Goal: Transaction & Acquisition: Register for event/course

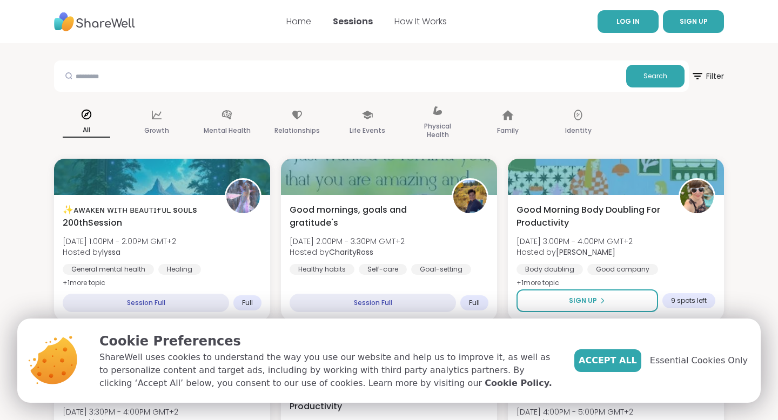
click at [638, 26] on span "LOG IN" at bounding box center [628, 22] width 23 height 10
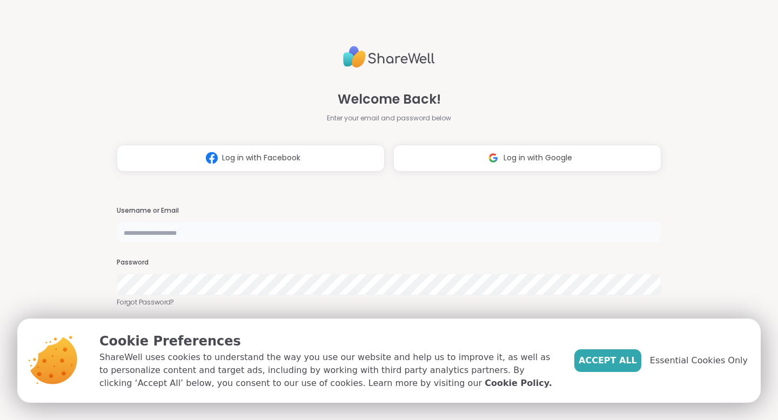
type input "**********"
click at [688, 360] on span "Essential Cookies Only" at bounding box center [699, 361] width 98 height 13
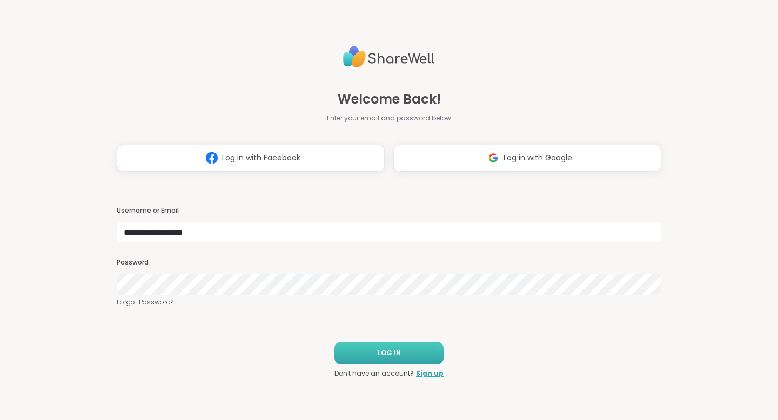
click at [428, 356] on button "LOG IN" at bounding box center [389, 353] width 109 height 23
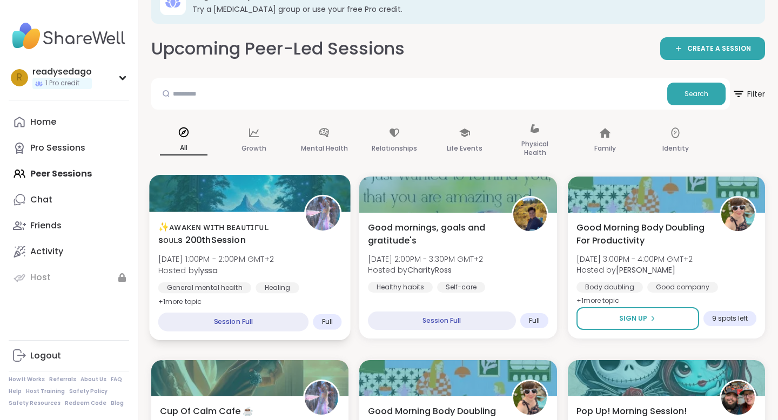
scroll to position [33, 0]
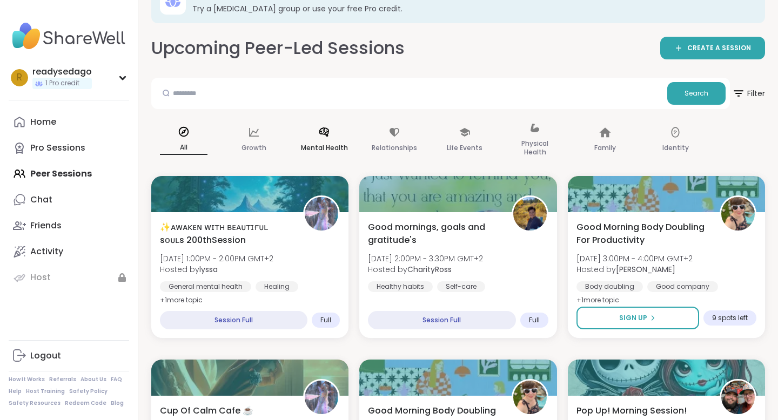
click at [337, 142] on p "Mental Health" at bounding box center [324, 148] width 47 height 13
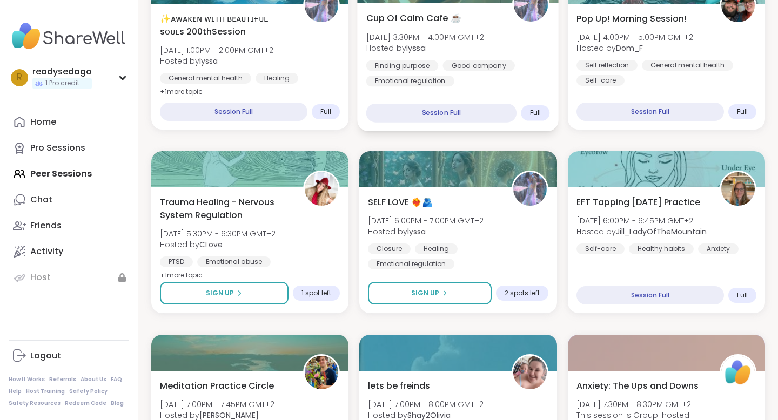
scroll to position [265, 0]
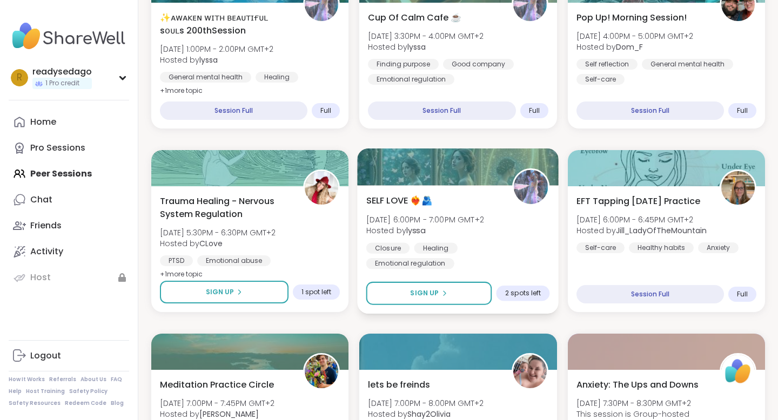
click at [448, 229] on span "Hosted by [PERSON_NAME]" at bounding box center [425, 230] width 118 height 11
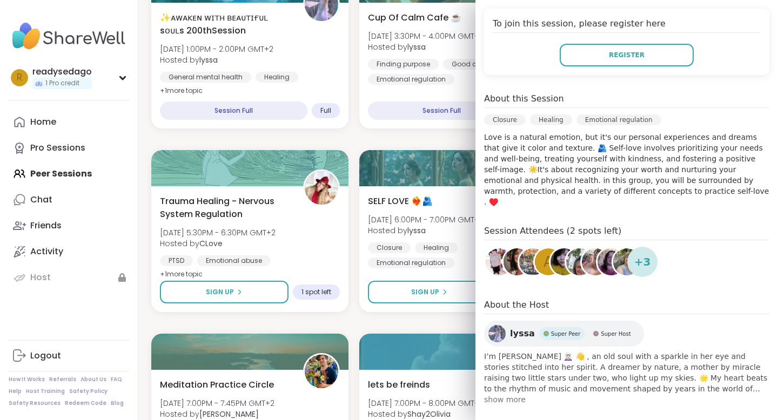
scroll to position [0, 0]
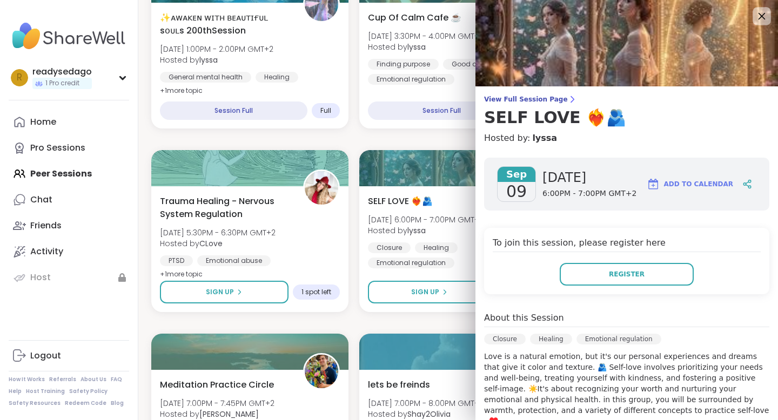
click at [763, 19] on icon at bounding box center [762, 16] width 14 height 14
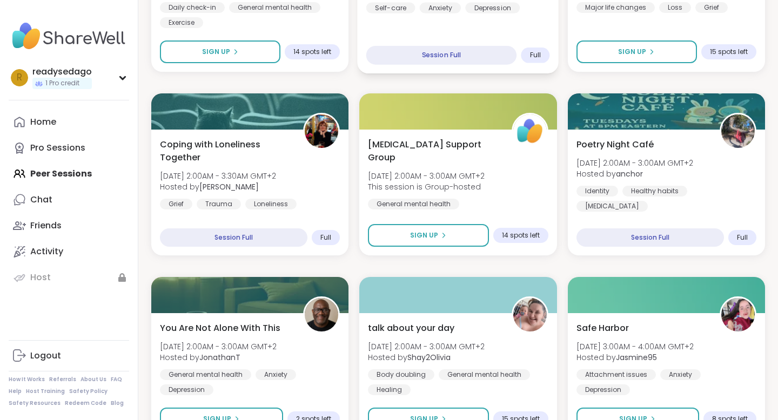
scroll to position [1060, 0]
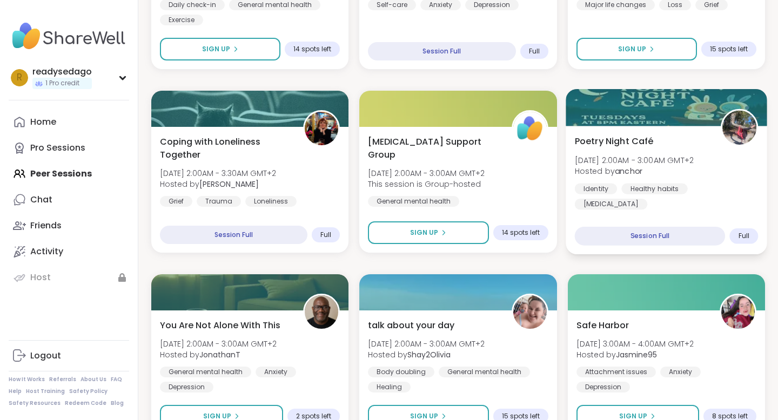
click at [699, 203] on div "Identity Healthy habits [MEDICAL_DATA]" at bounding box center [667, 196] width 184 height 26
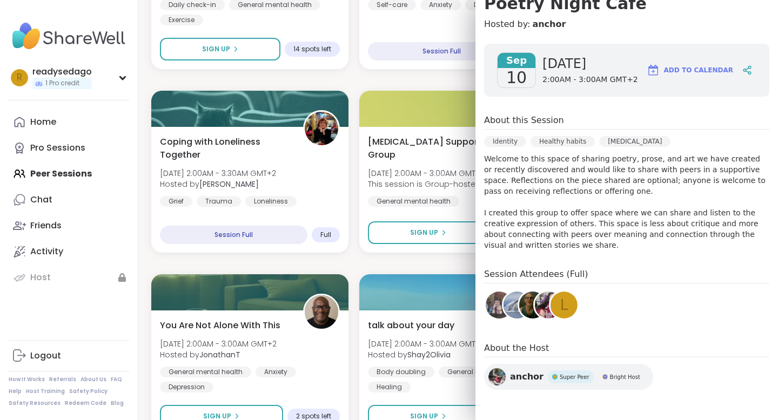
scroll to position [0, 0]
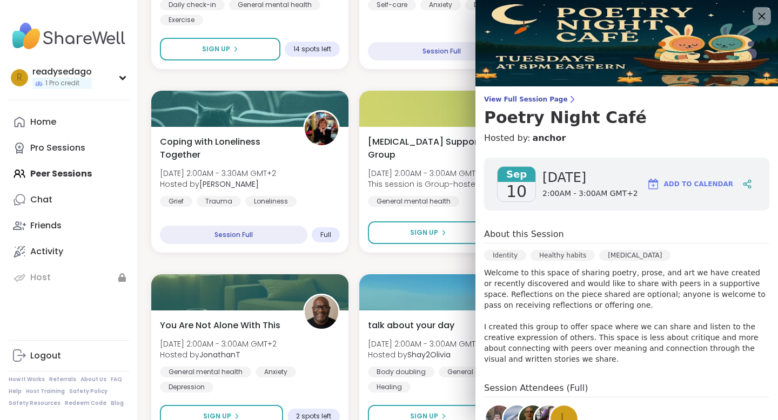
click at [759, 21] on icon at bounding box center [762, 16] width 14 height 14
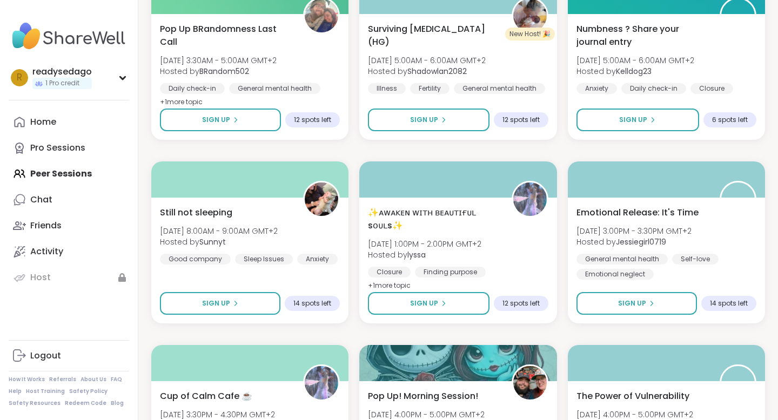
scroll to position [1542, 0]
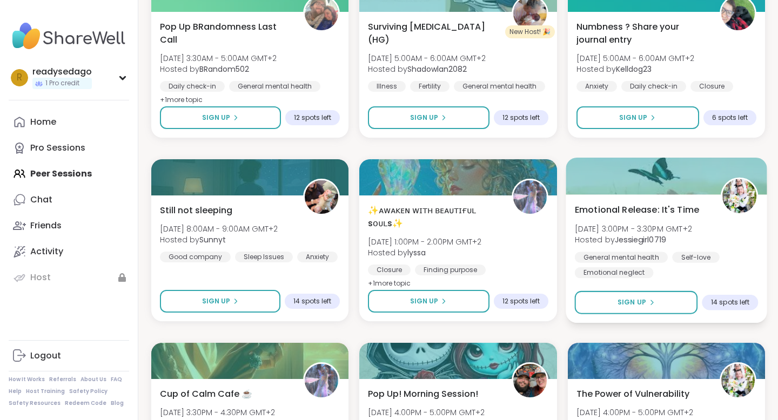
click at [684, 247] on div "Emotional Release: It's Time [DATE] 3:00PM - 3:30PM GMT+2 Hosted by Jessiegirl0…" at bounding box center [667, 240] width 184 height 75
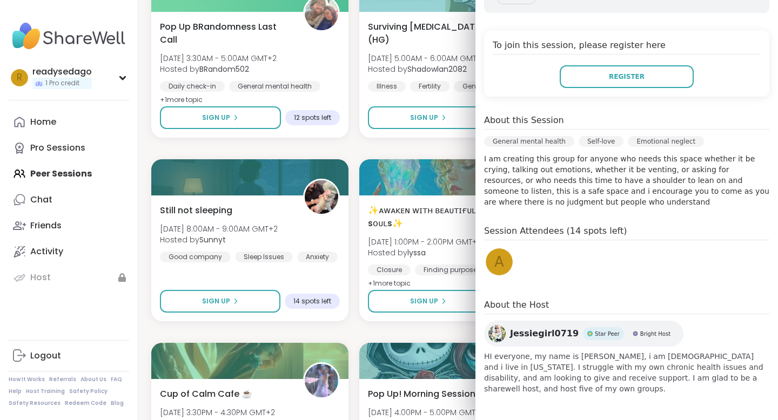
scroll to position [0, 0]
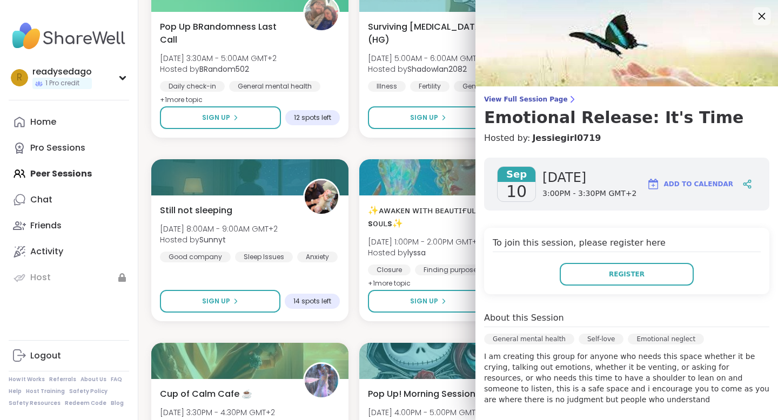
click at [760, 15] on icon at bounding box center [762, 16] width 7 height 7
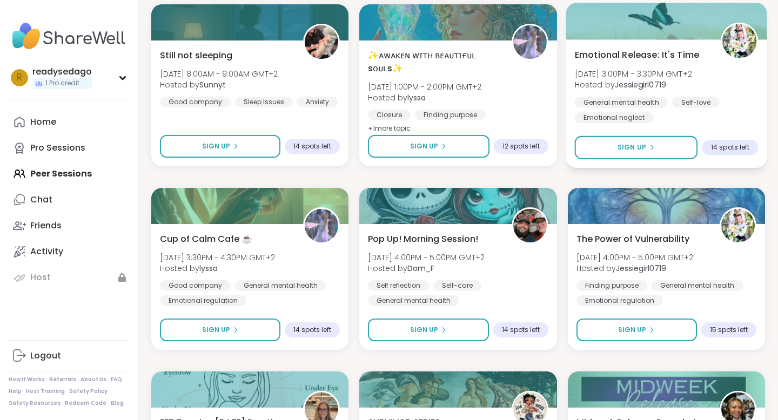
scroll to position [1698, 0]
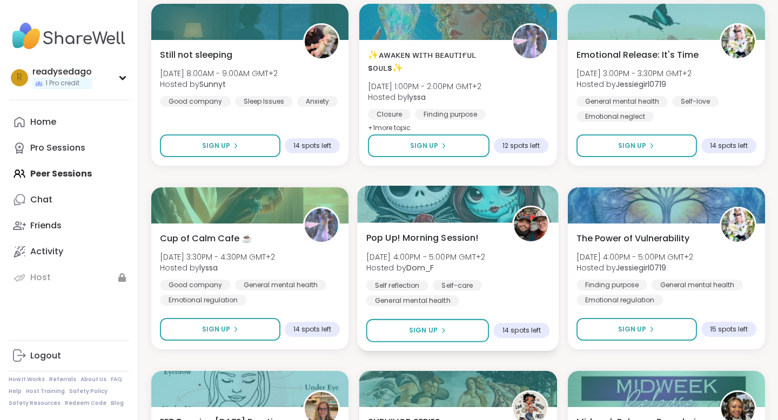
click at [485, 273] on span "Hosted by Dom_F" at bounding box center [425, 268] width 119 height 11
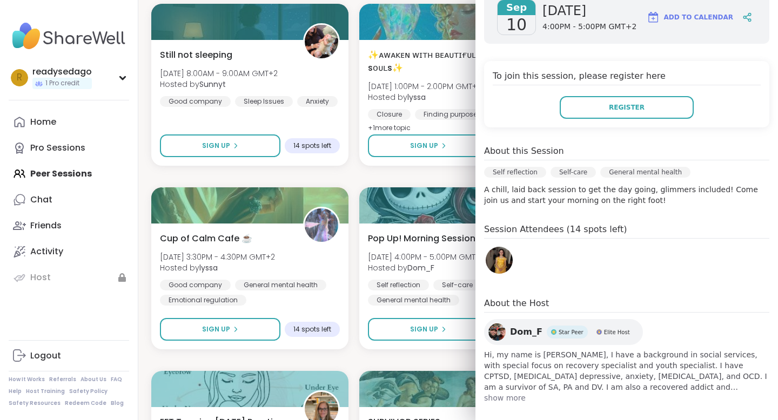
scroll to position [176, 0]
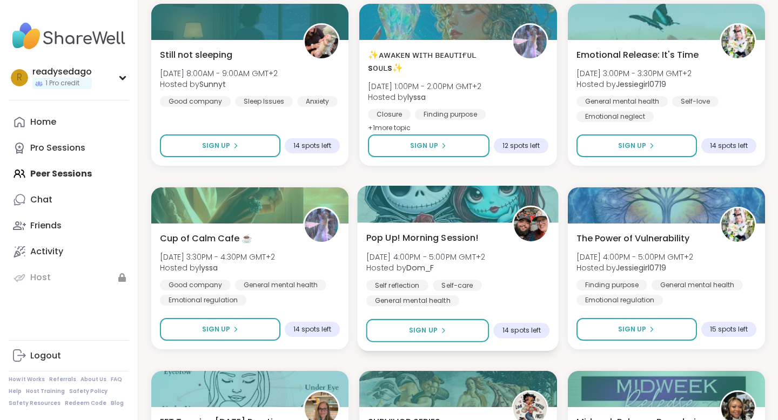
scroll to position [1708, 0]
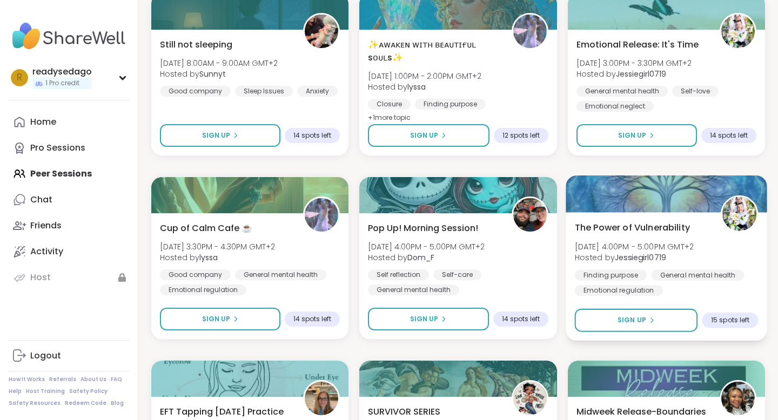
click at [693, 246] on span "[DATE] 4:00PM - 5:00PM GMT+2" at bounding box center [634, 246] width 119 height 11
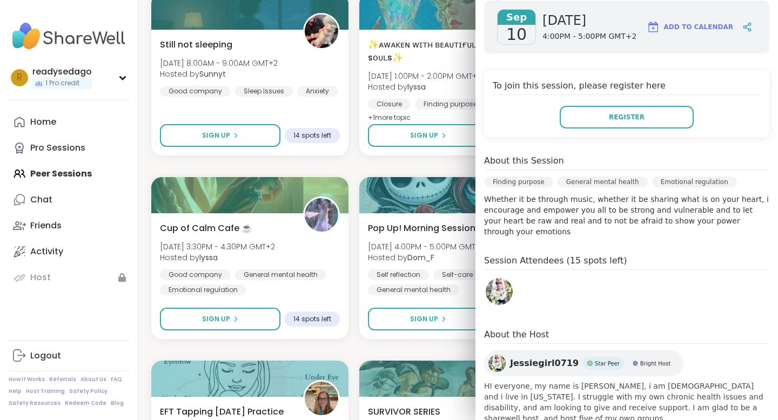
scroll to position [158, 0]
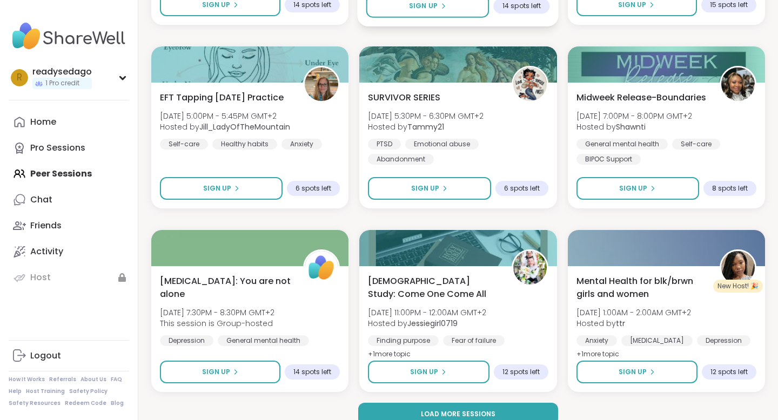
scroll to position [2039, 0]
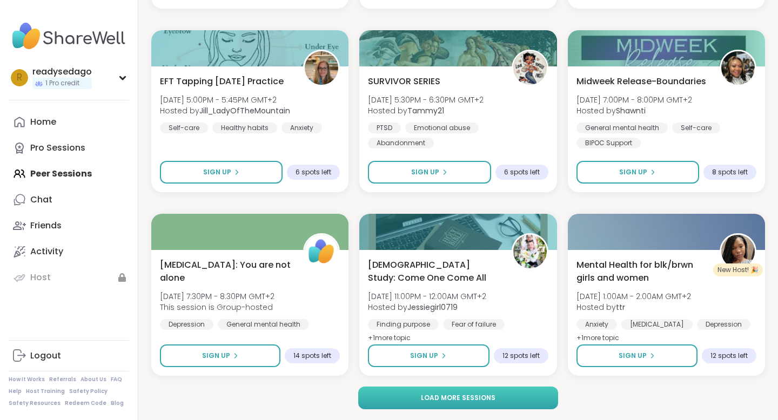
click at [428, 397] on span "Load more sessions" at bounding box center [458, 398] width 75 height 10
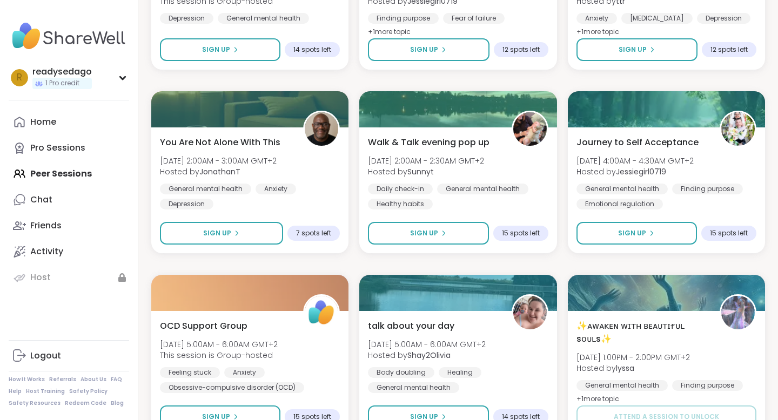
scroll to position [2356, 0]
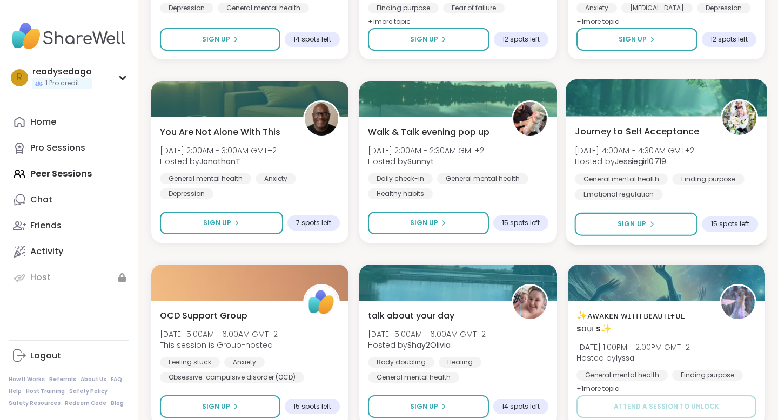
click at [670, 169] on div "Journey to Self Acceptance [DATE] 4:00AM - 4:30AM GMT+2 Hosted by Jessiegirl071…" at bounding box center [667, 162] width 184 height 75
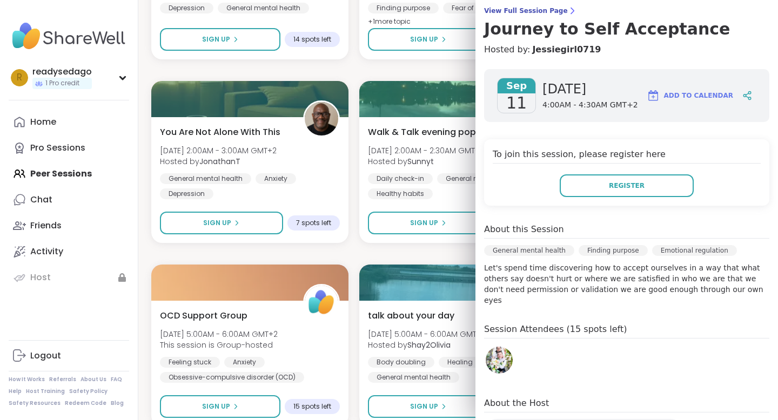
scroll to position [0, 0]
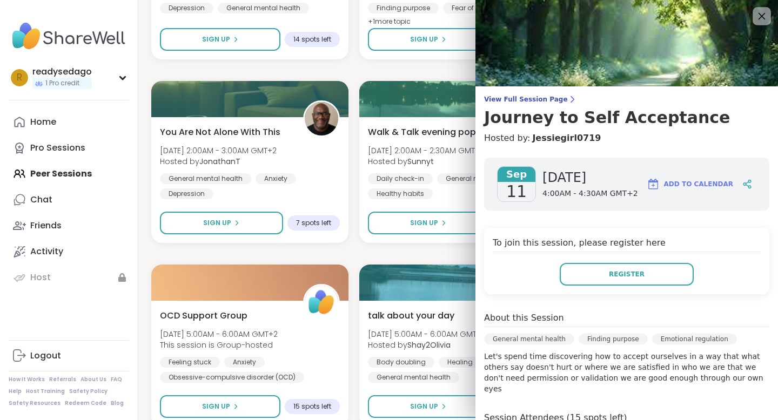
click at [762, 17] on icon at bounding box center [762, 16] width 14 height 14
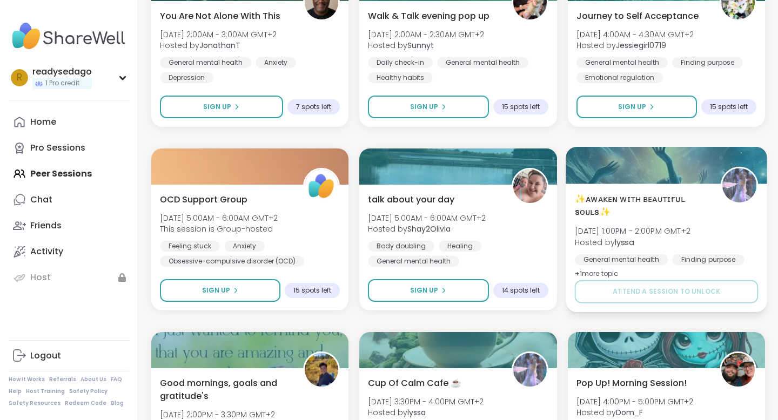
scroll to position [2473, 0]
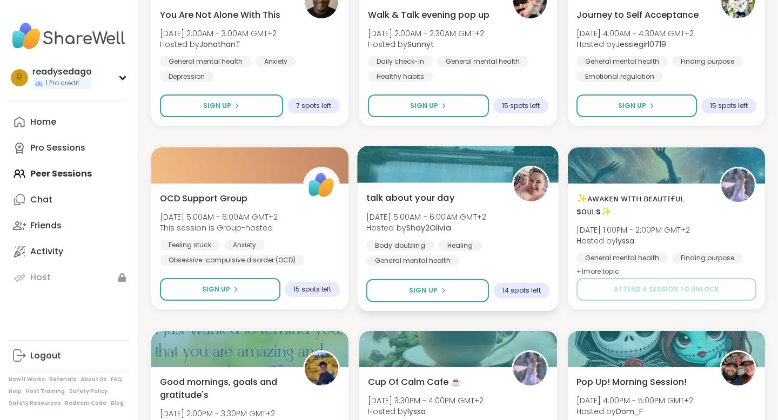
click at [486, 226] on span "Hosted by Shay2Olivia" at bounding box center [426, 228] width 120 height 11
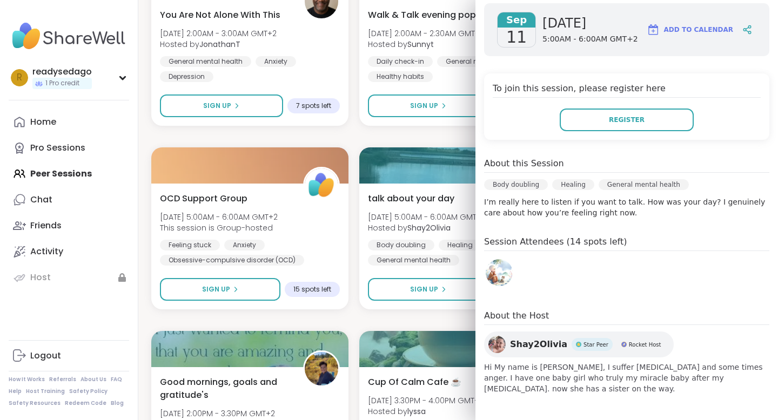
scroll to position [153, 0]
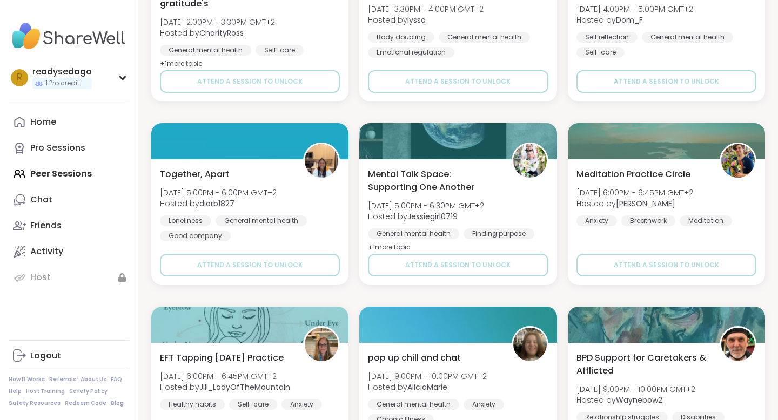
scroll to position [2866, 0]
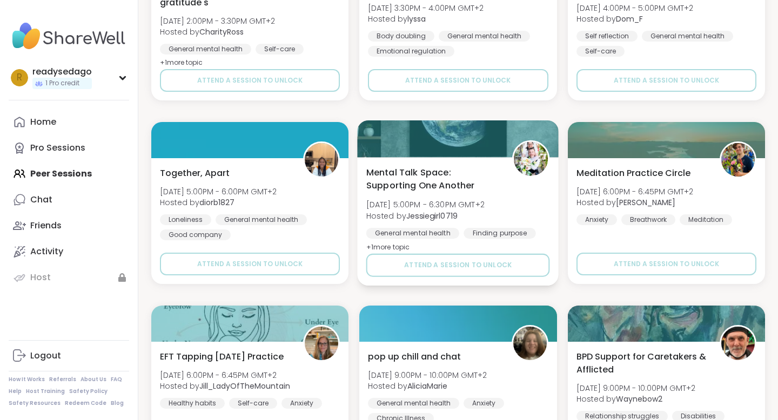
click at [470, 195] on div "Mental Talk Space: Supporting One Another [DATE] 5:00PM - 6:30PM GMT+2 Hosted b…" at bounding box center [458, 210] width 184 height 88
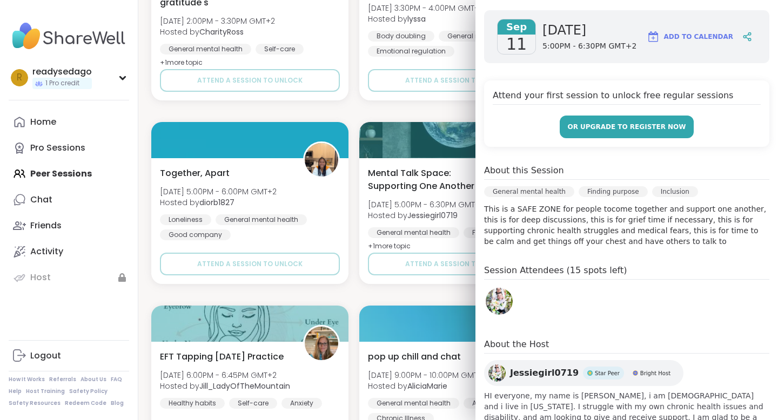
scroll to position [206, 0]
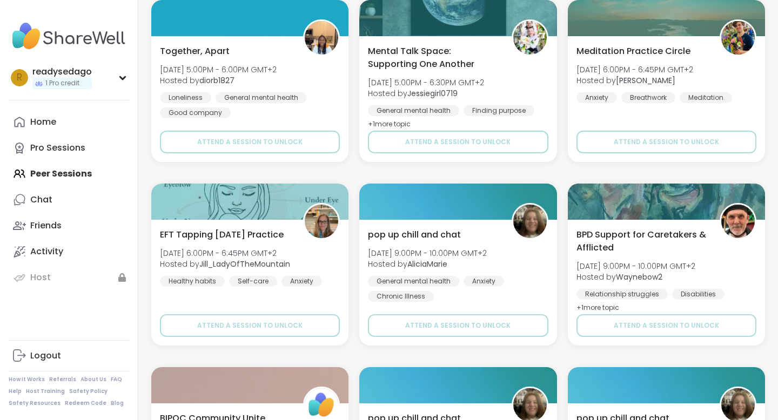
scroll to position [2989, 0]
